Goal: Transaction & Acquisition: Purchase product/service

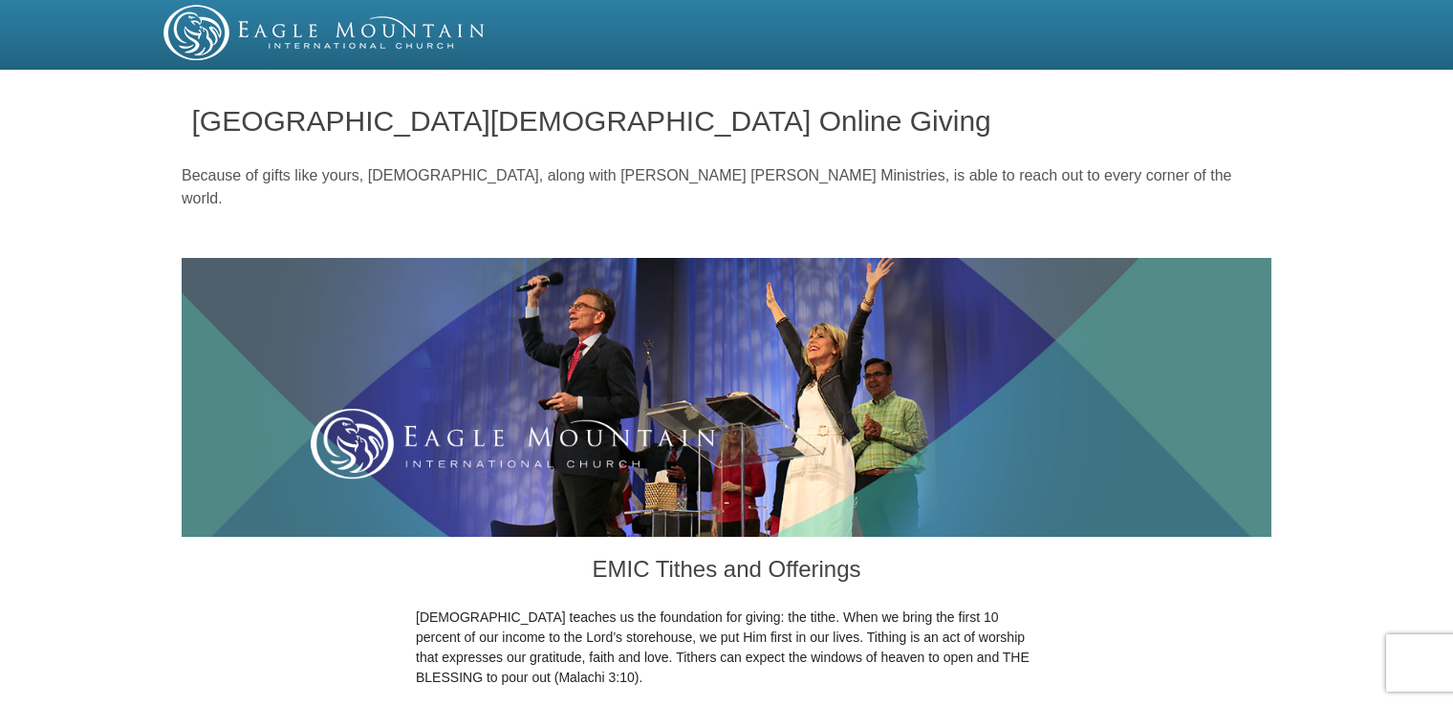
drag, startPoint x: 1449, startPoint y: 9, endPoint x: 1454, endPoint y: 32, distance: 24.4
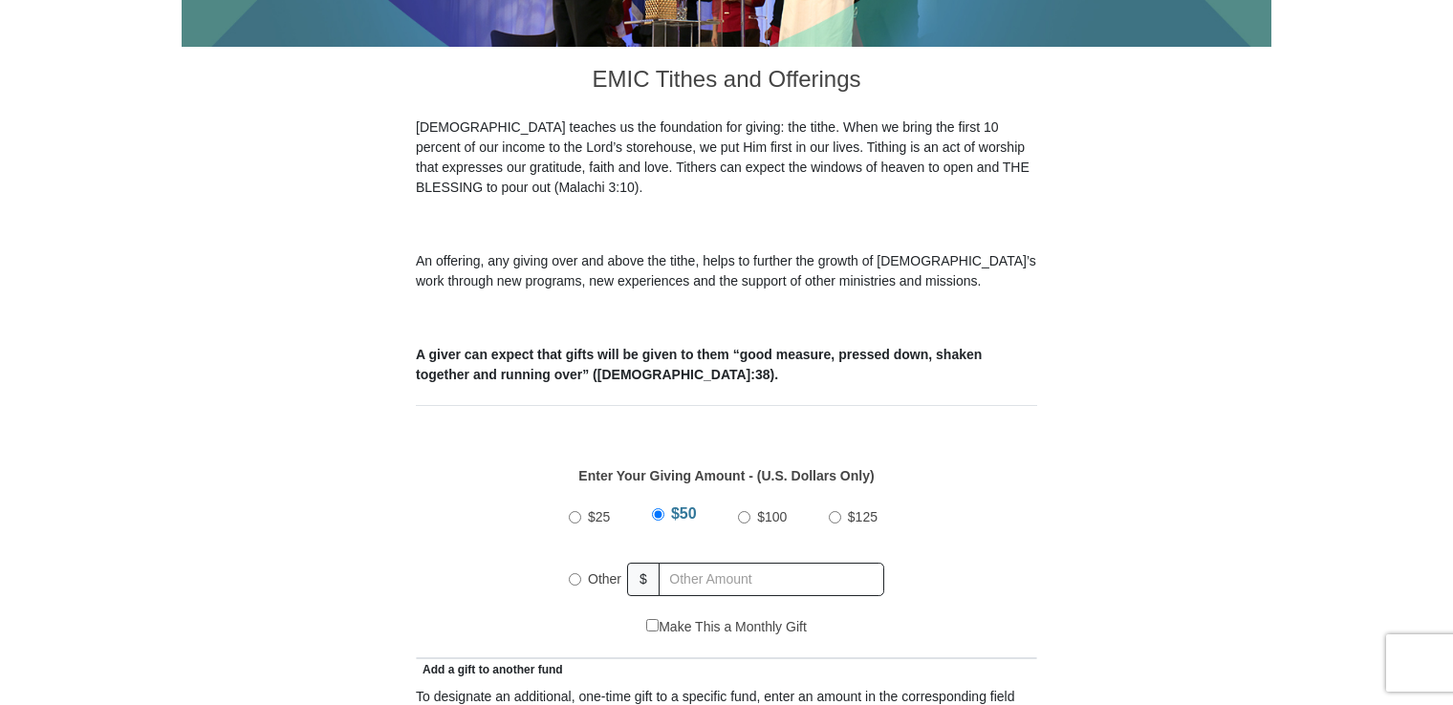
scroll to position [524, 0]
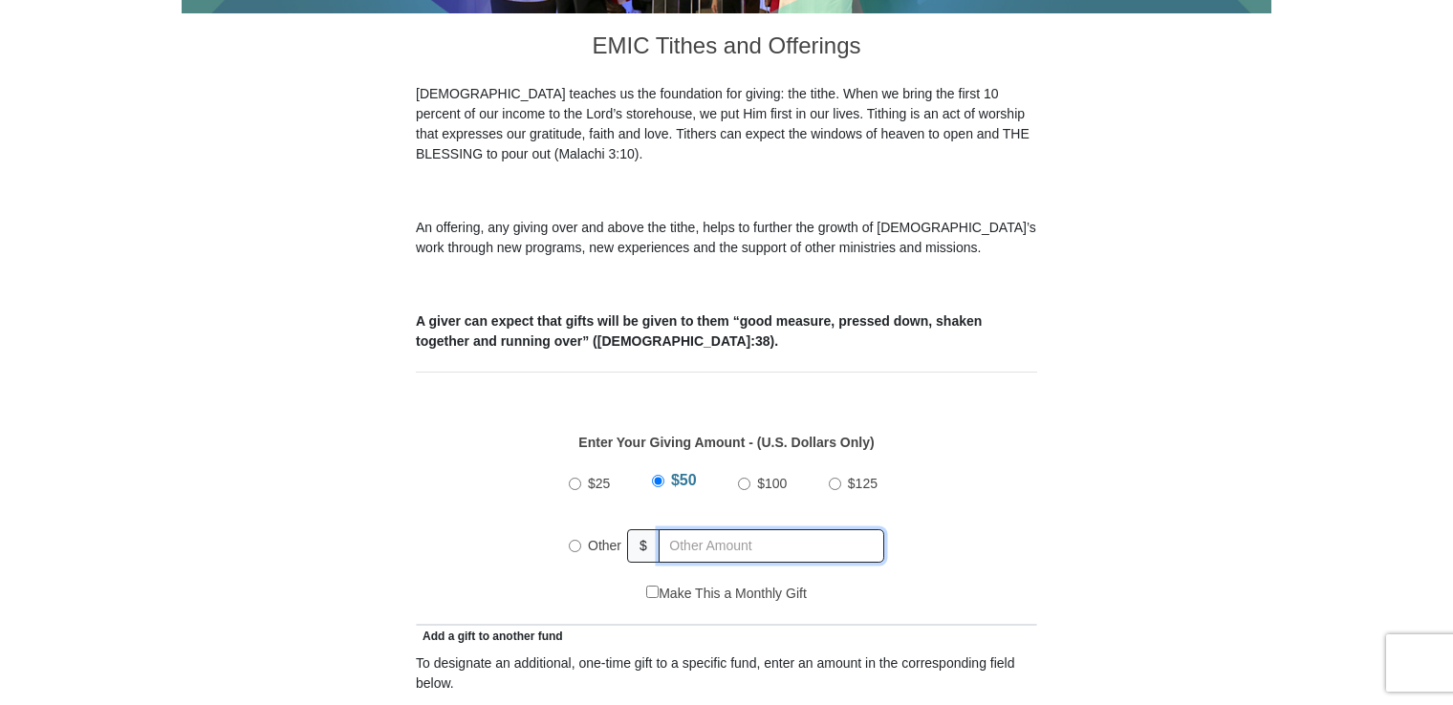
radio input "true"
click at [671, 530] on input "text" at bounding box center [774, 546] width 219 height 33
type input "200.00"
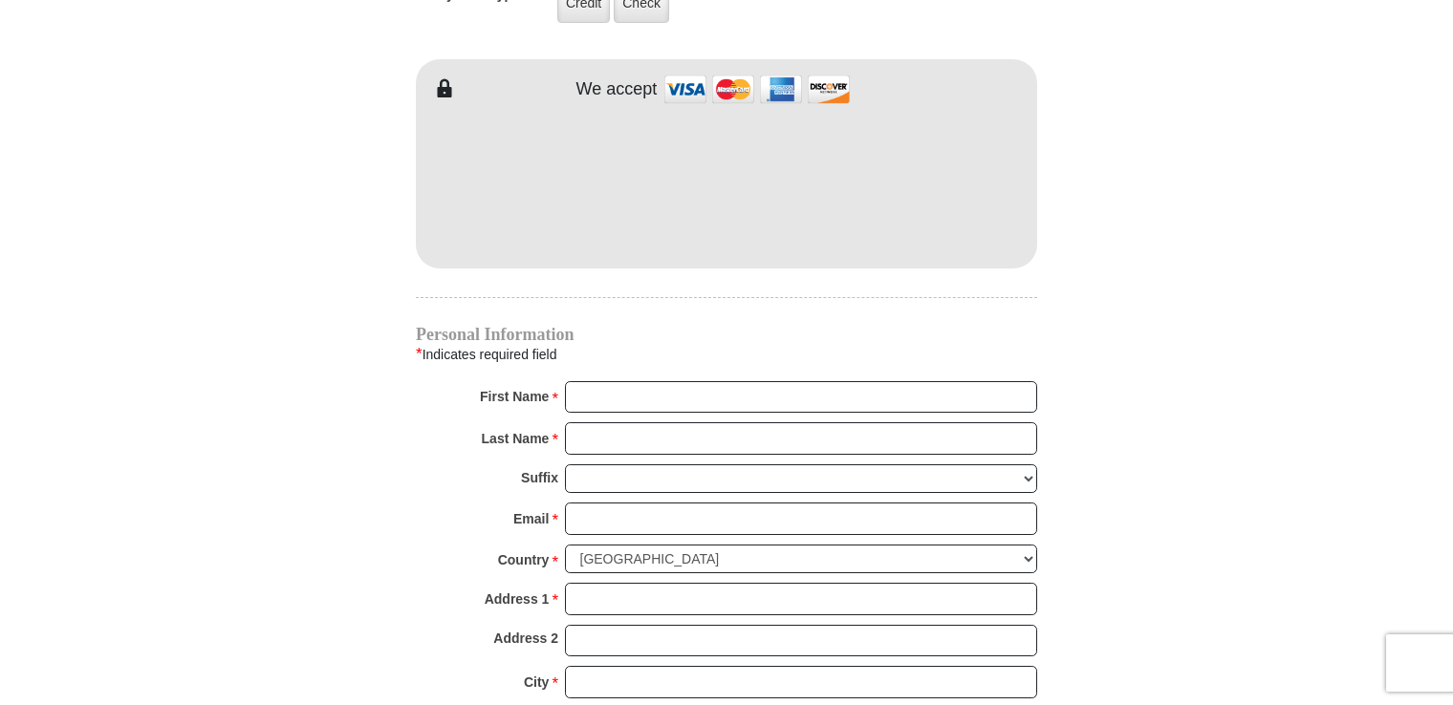
scroll to position [1662, 0]
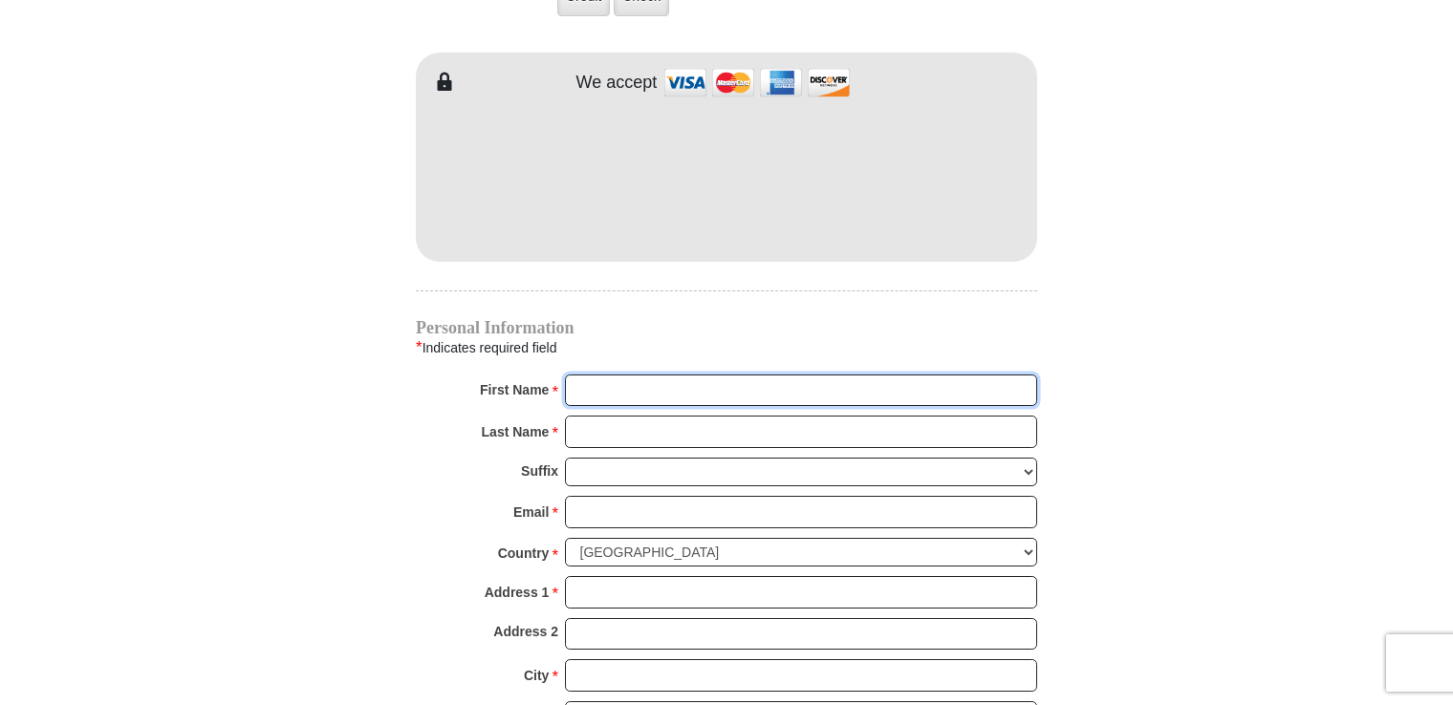
click at [639, 375] on input "First Name *" at bounding box center [801, 391] width 472 height 32
type input "TONI and EDWARD"
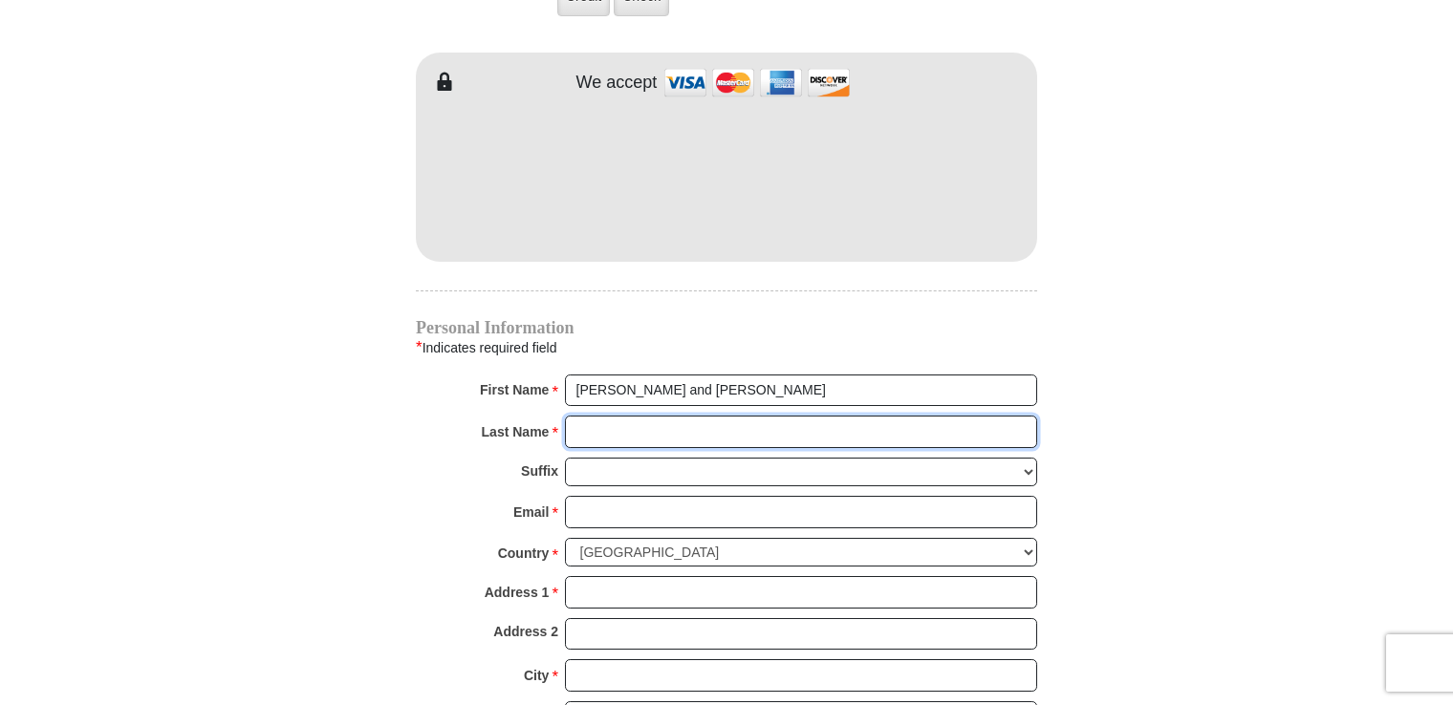
type input "GARNER"
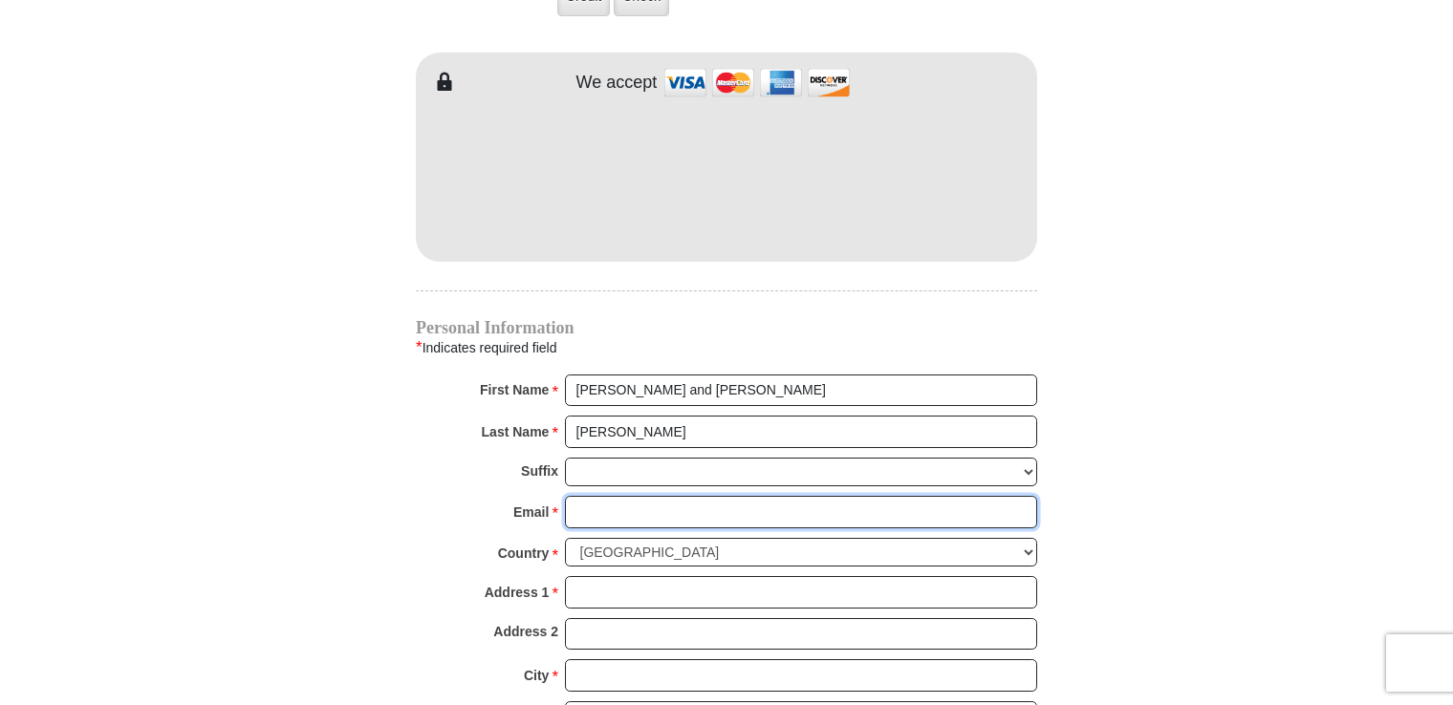
type input "garneredward838@yahoo.com"
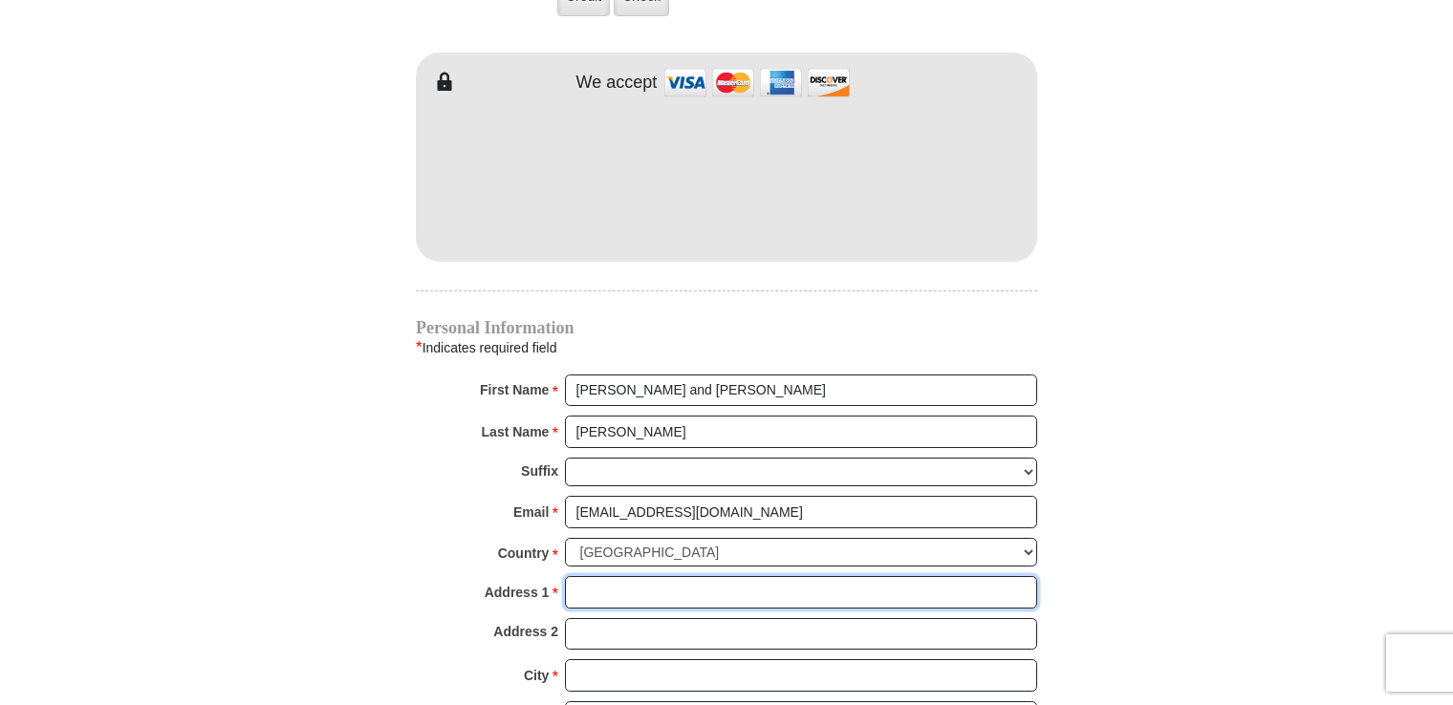
type input "1019 English Ivy Ct, Kernersville, NC 27284"
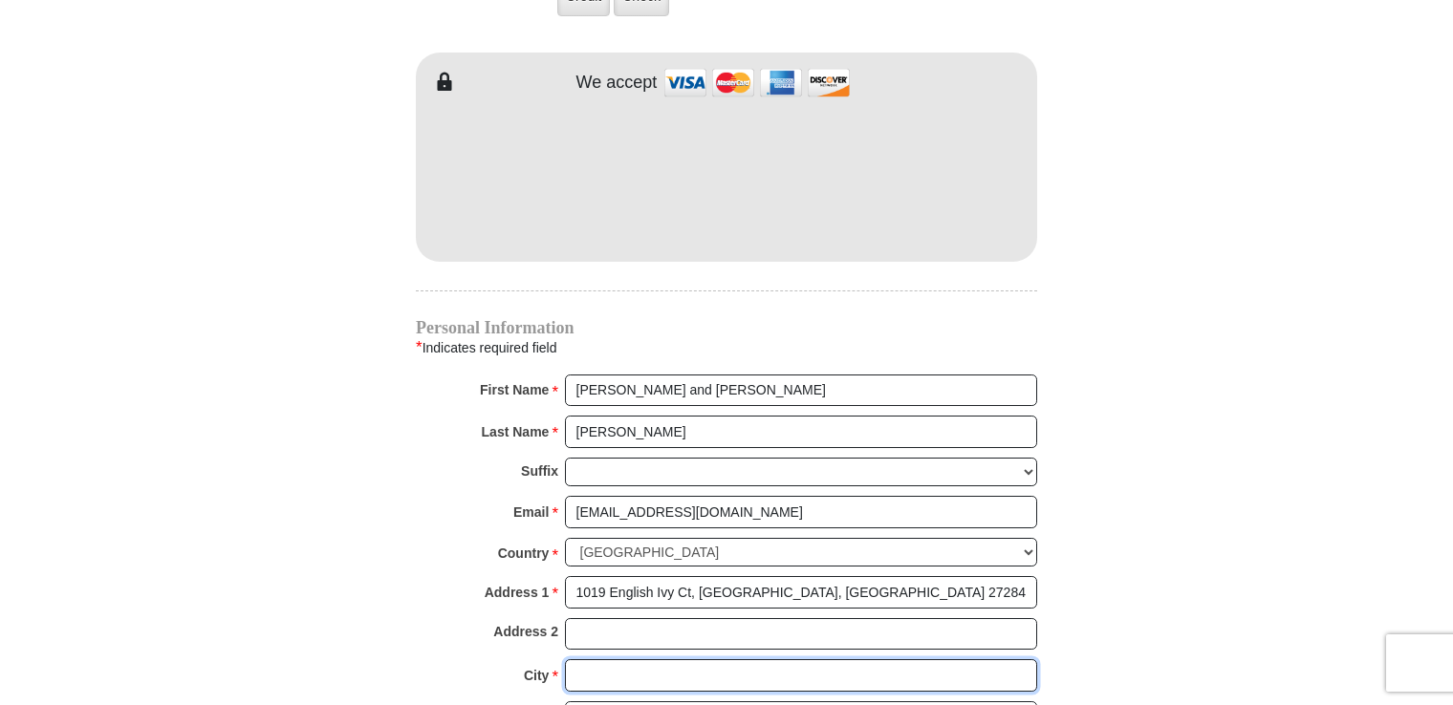
type input "KERNERSVILLE"
select select "NC"
type input "27284"
type input "3364795930"
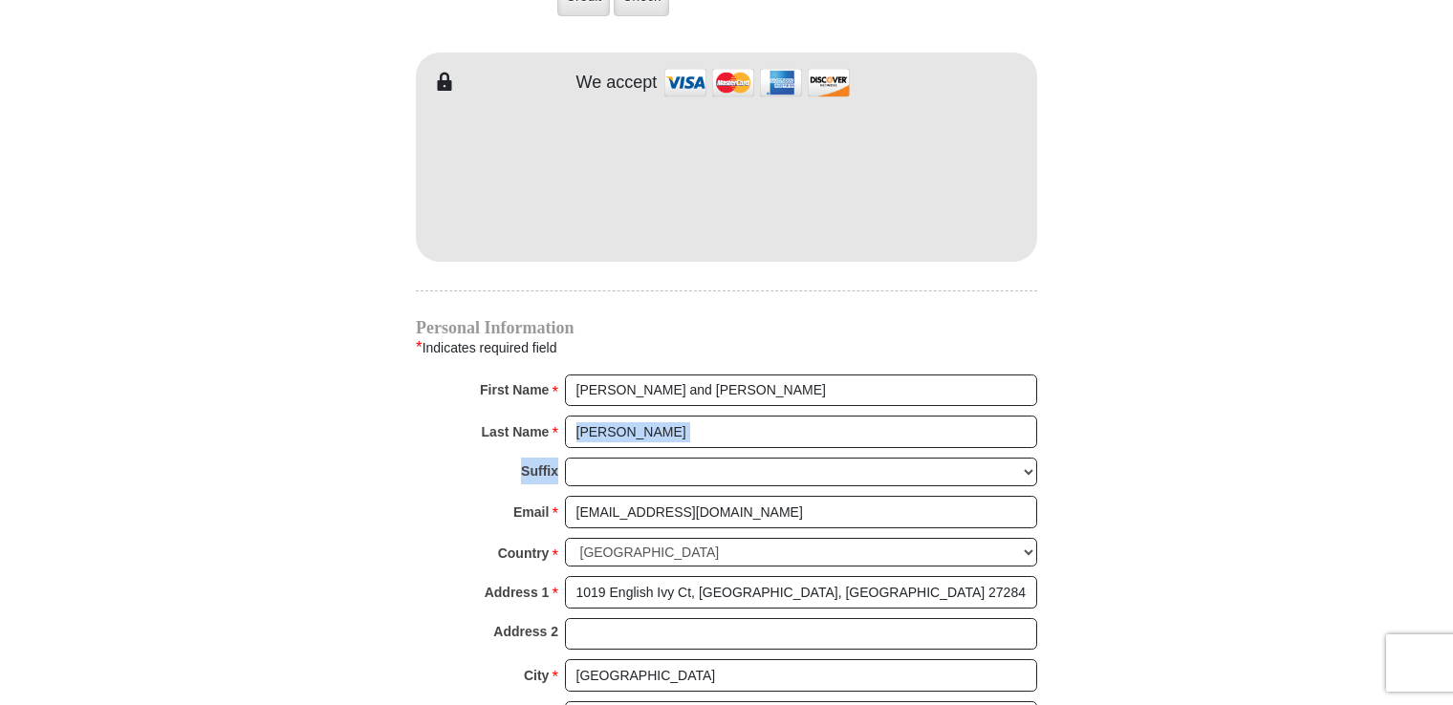
drag, startPoint x: 1452, startPoint y: 408, endPoint x: 1449, endPoint y: 457, distance: 48.8
click at [1449, 457] on body "Eagle Mountain International Church Online Giving Because of gifts like yours, …" at bounding box center [726, 72] width 1453 height 3469
drag, startPoint x: 1449, startPoint y: 457, endPoint x: 1397, endPoint y: 545, distance: 102.0
click at [1397, 545] on body "Eagle Mountain International Church Online Giving Because of gifts like yours, …" at bounding box center [726, 72] width 1453 height 3469
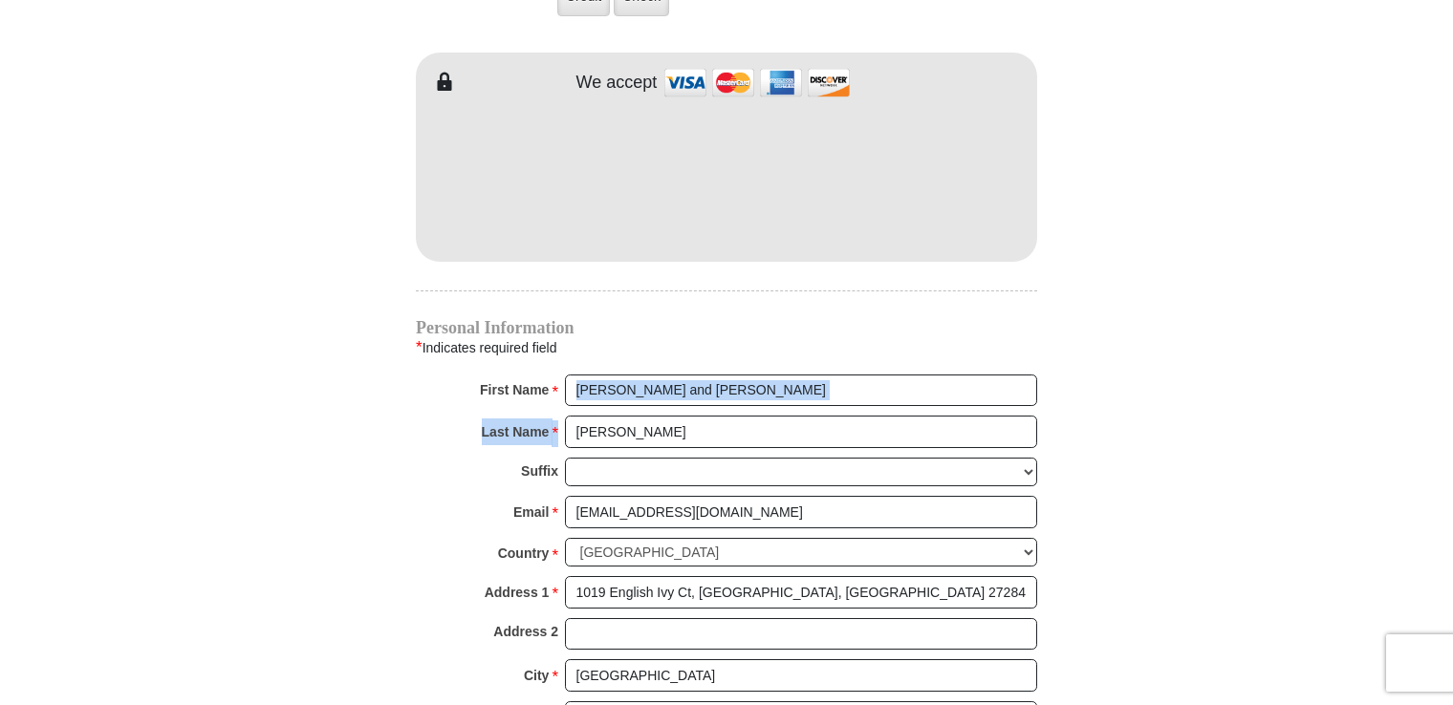
drag, startPoint x: 1449, startPoint y: 365, endPoint x: 1445, endPoint y: 404, distance: 39.4
click at [1445, 404] on body "Eagle Mountain International Church Online Giving Because of gifts like yours, …" at bounding box center [726, 72] width 1453 height 3469
drag, startPoint x: 1445, startPoint y: 404, endPoint x: 1362, endPoint y: 495, distance: 123.1
click at [1362, 495] on body "Eagle Mountain International Church Online Giving Because of gifts like yours, …" at bounding box center [726, 72] width 1453 height 3469
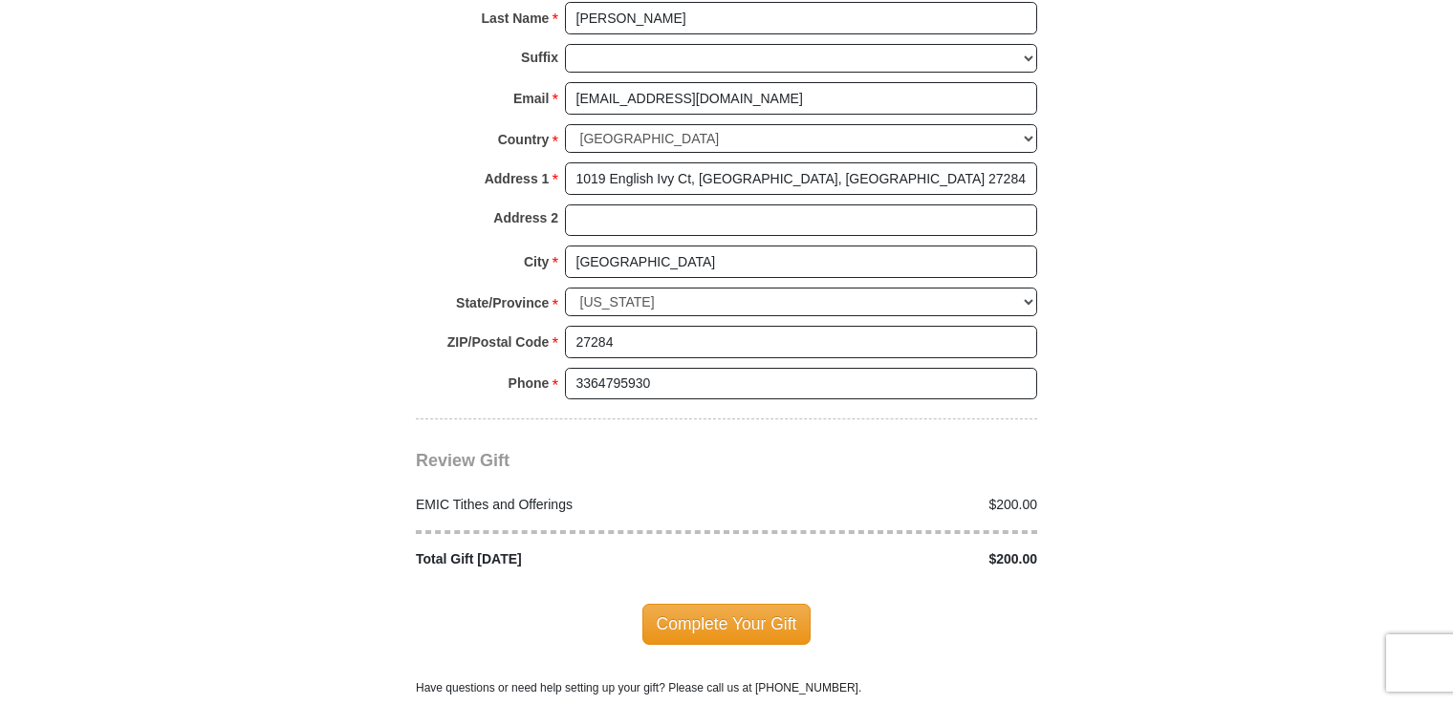
scroll to position [2087, 0]
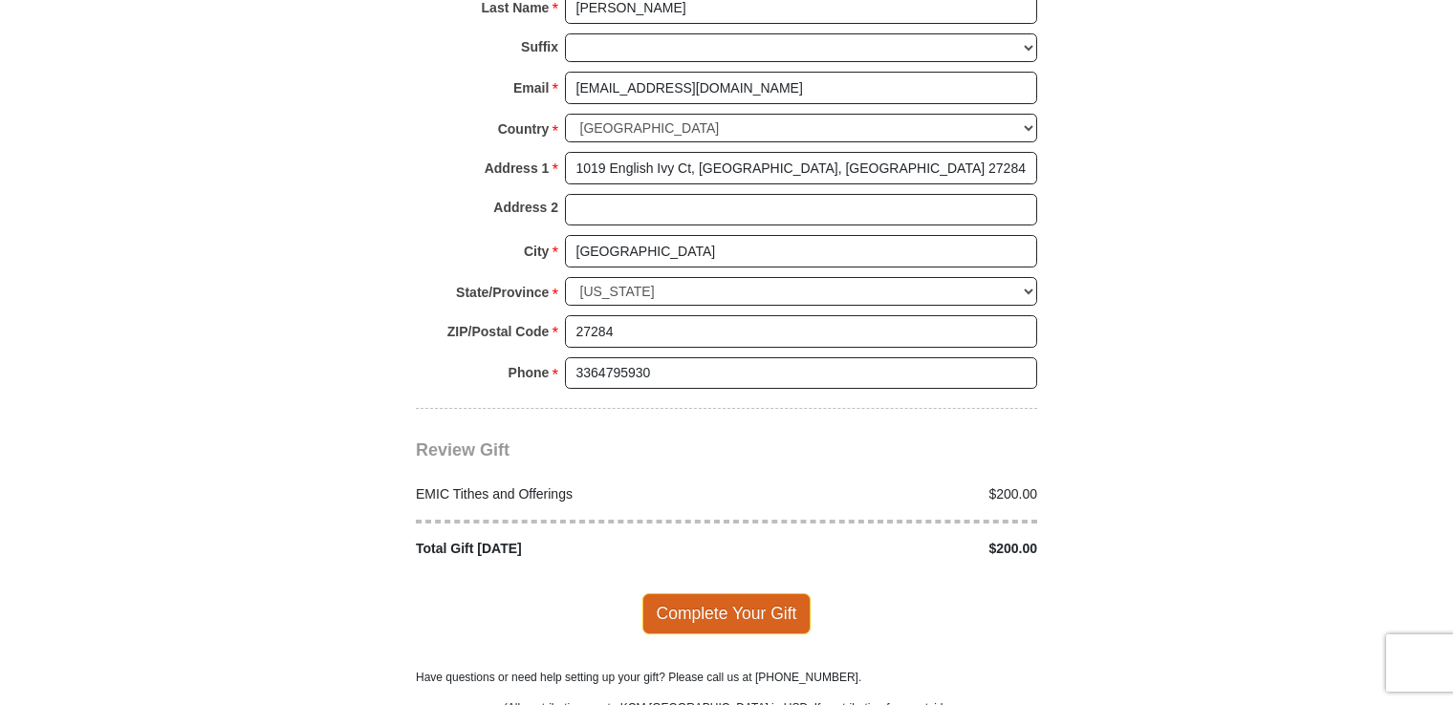
click at [747, 594] on span "Complete Your Gift" at bounding box center [726, 614] width 169 height 40
